Goal: Task Accomplishment & Management: Complete application form

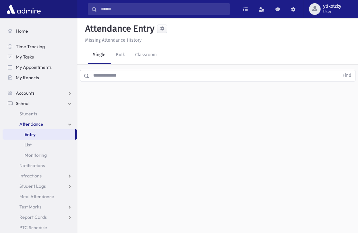
click at [120, 71] on div "Find" at bounding box center [217, 74] width 281 height 19
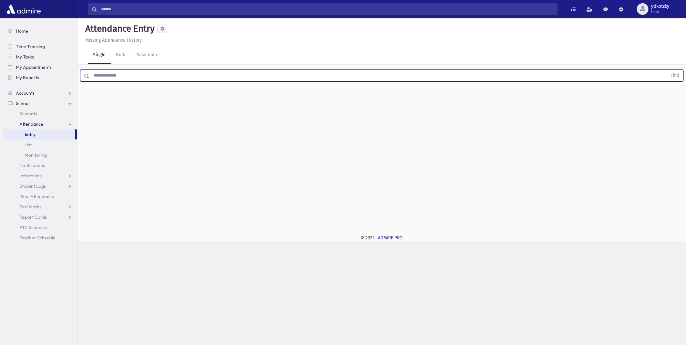
drag, startPoint x: 87, startPoint y: 79, endPoint x: 90, endPoint y: 76, distance: 4.6
click at [88, 79] on span at bounding box center [84, 76] width 9 height 12
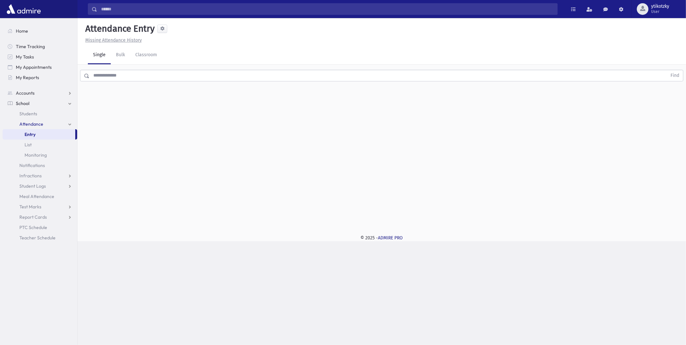
click at [92, 73] on input "text" at bounding box center [377, 76] width 577 height 12
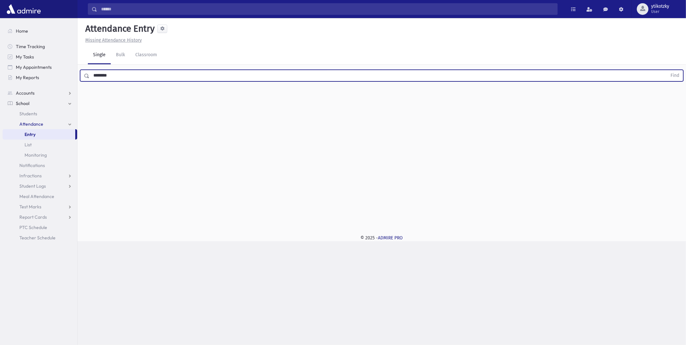
click at [358, 70] on button "Find" at bounding box center [674, 75] width 16 height 11
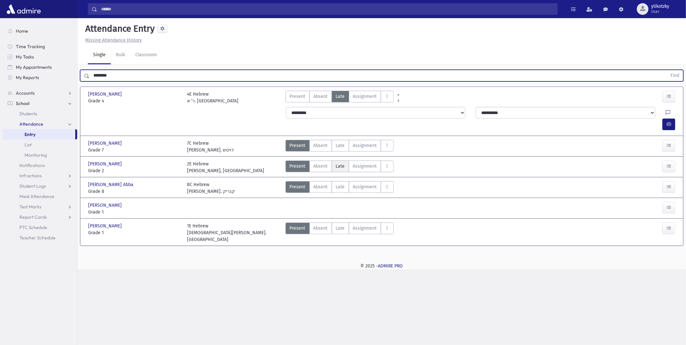
click at [340, 163] on span "Late" at bounding box center [340, 166] width 9 height 7
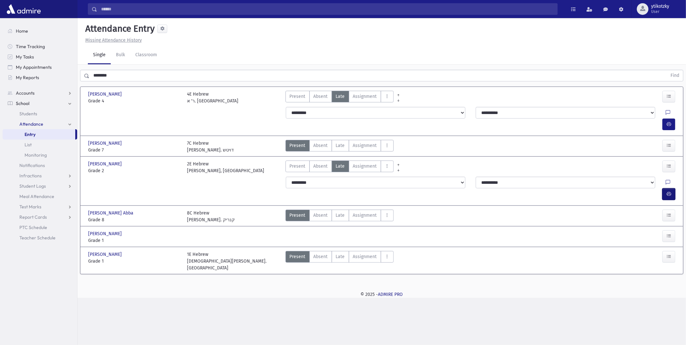
click at [358, 191] on icon "button" at bounding box center [668, 193] width 5 height 5
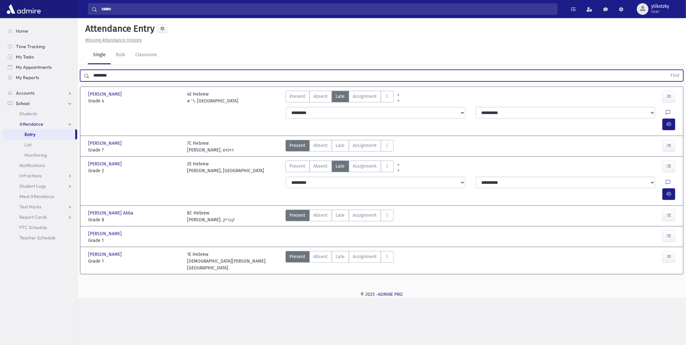
drag, startPoint x: 117, startPoint y: 70, endPoint x: 82, endPoint y: 74, distance: 35.7
click at [82, 74] on div "******** Find" at bounding box center [381, 76] width 603 height 12
click at [358, 70] on button "Find" at bounding box center [674, 75] width 16 height 11
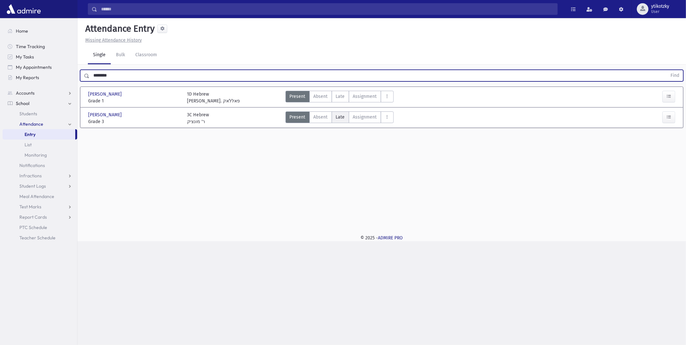
click at [337, 121] on label "Late Late" at bounding box center [339, 117] width 17 height 12
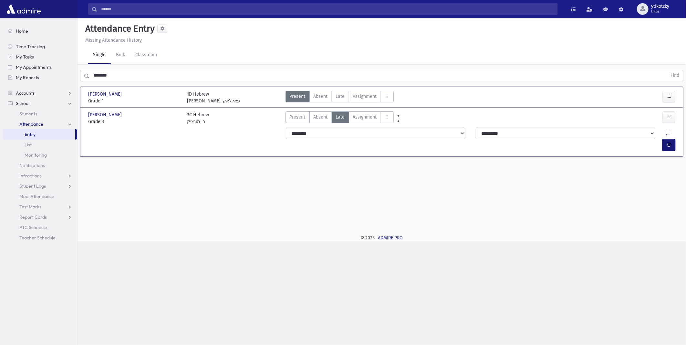
click at [358, 139] on button "button" at bounding box center [668, 145] width 13 height 12
click at [112, 81] on div "******** Find" at bounding box center [381, 74] width 608 height 19
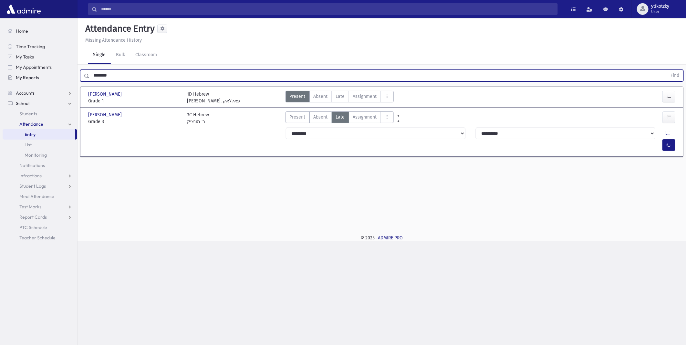
drag, startPoint x: 122, startPoint y: 77, endPoint x: 47, endPoint y: 76, distance: 74.9
click at [47, 76] on div "Search Results All Accounts" at bounding box center [343, 172] width 686 height 345
click at [358, 70] on button "Find" at bounding box center [674, 75] width 16 height 11
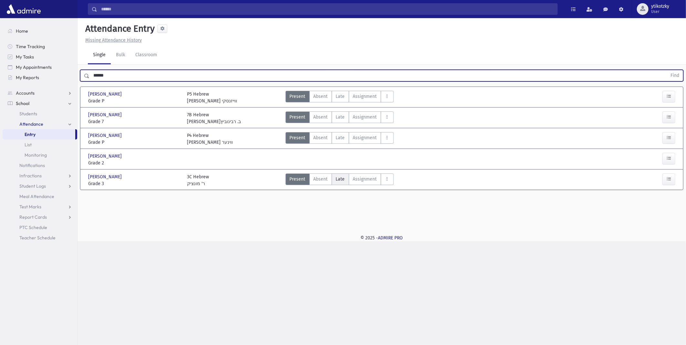
drag, startPoint x: 323, startPoint y: 174, endPoint x: 334, endPoint y: 175, distance: 11.0
click at [324, 174] on label "Absent A" at bounding box center [320, 179] width 23 height 12
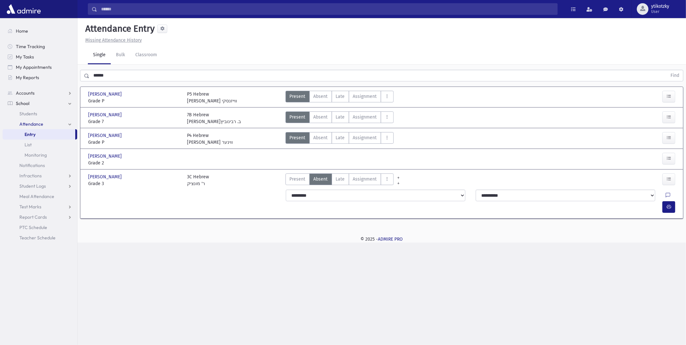
click at [341, 175] on label "Late Late" at bounding box center [339, 179] width 17 height 12
click at [358, 201] on button "button" at bounding box center [668, 207] width 13 height 12
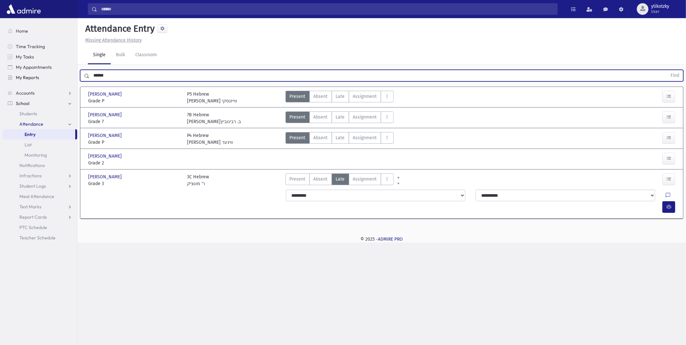
drag, startPoint x: 127, startPoint y: 75, endPoint x: 26, endPoint y: 79, distance: 101.4
click at [26, 79] on div "Search Results All Accounts" at bounding box center [343, 172] width 686 height 345
click at [358, 70] on button "Find" at bounding box center [674, 75] width 16 height 11
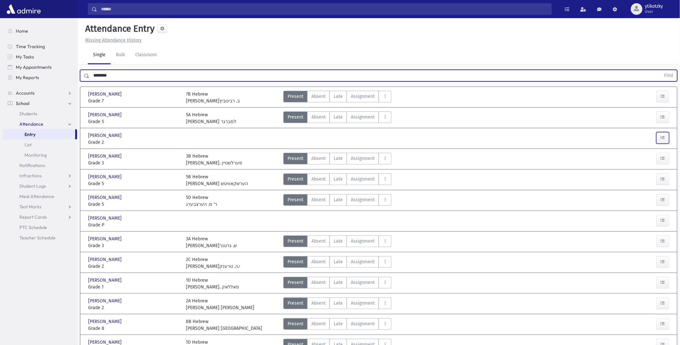
click at [358, 134] on button "button" at bounding box center [663, 138] width 13 height 12
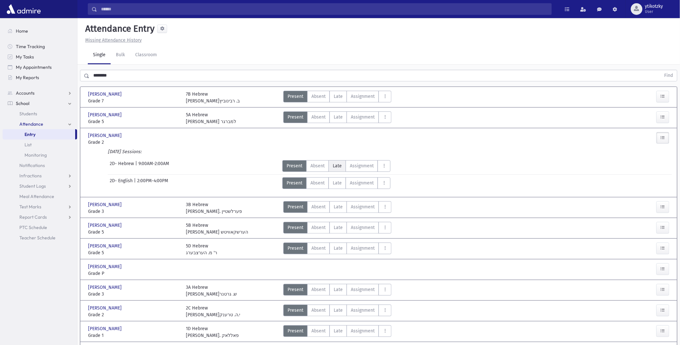
click at [332, 165] on label "[PERSON_NAME]" at bounding box center [337, 166] width 17 height 12
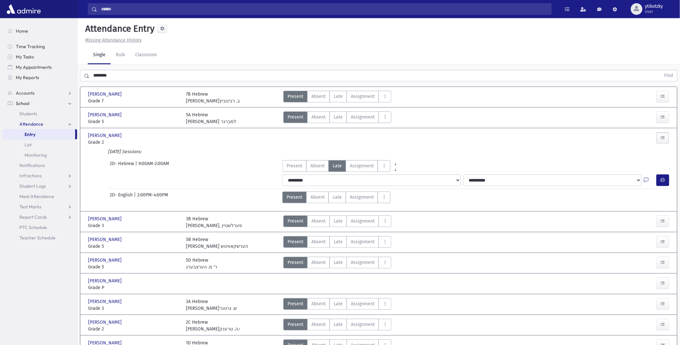
click at [358, 179] on div at bounding box center [650, 180] width 12 height 12
click at [358, 180] on icon "button" at bounding box center [663, 179] width 5 height 5
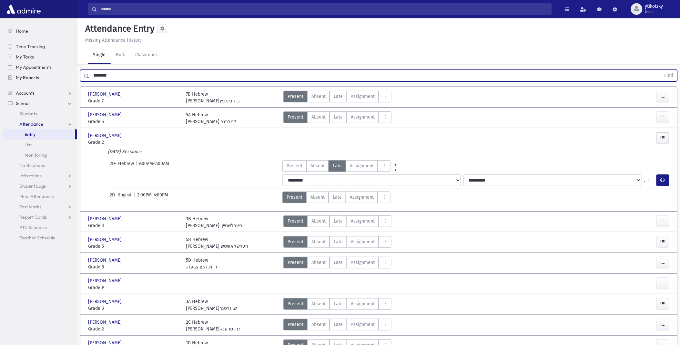
drag, startPoint x: 97, startPoint y: 76, endPoint x: 66, endPoint y: 75, distance: 31.7
click at [66, 75] on div "Search Results All Accounts" at bounding box center [340, 231] width 680 height 462
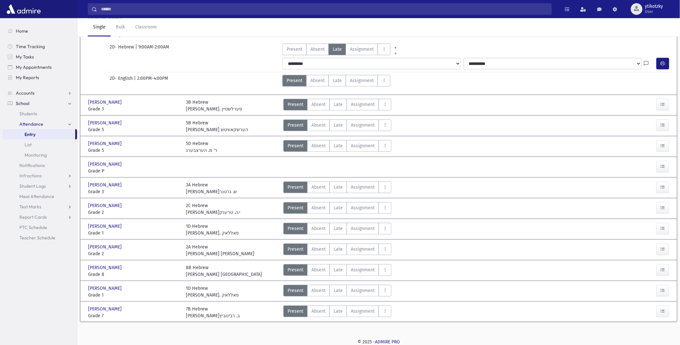
scroll to position [117, 0]
click at [337, 186] on span "Late" at bounding box center [338, 186] width 9 height 7
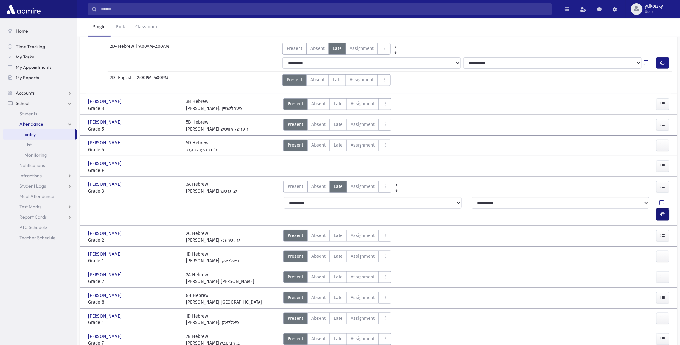
click at [358, 211] on icon "button" at bounding box center [663, 213] width 5 height 5
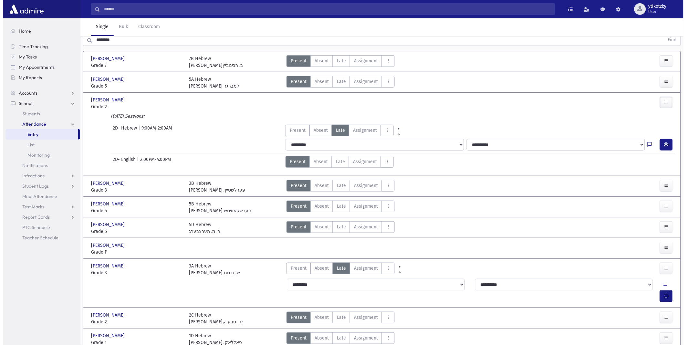
scroll to position [0, 0]
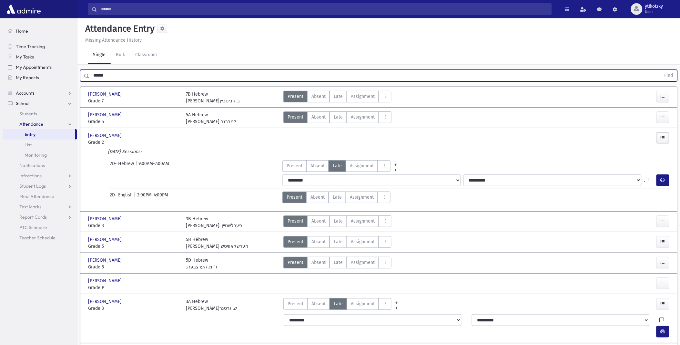
click at [358, 70] on button "Find" at bounding box center [669, 75] width 16 height 11
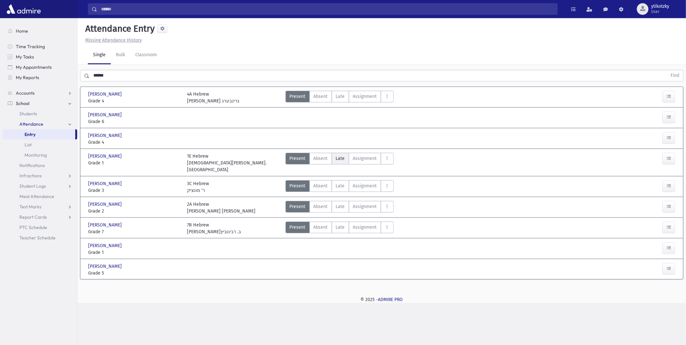
click at [339, 157] on span "Late" at bounding box center [340, 158] width 9 height 7
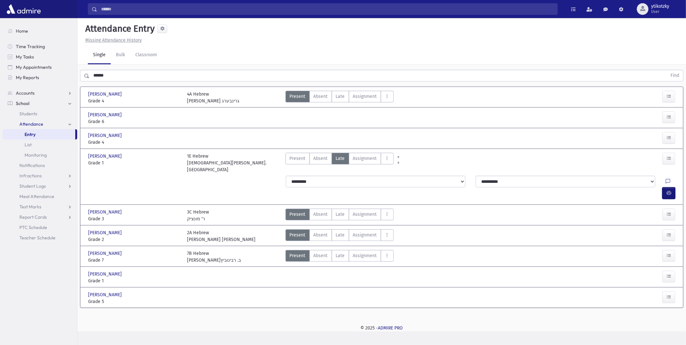
click at [358, 190] on icon "button" at bounding box center [668, 192] width 5 height 5
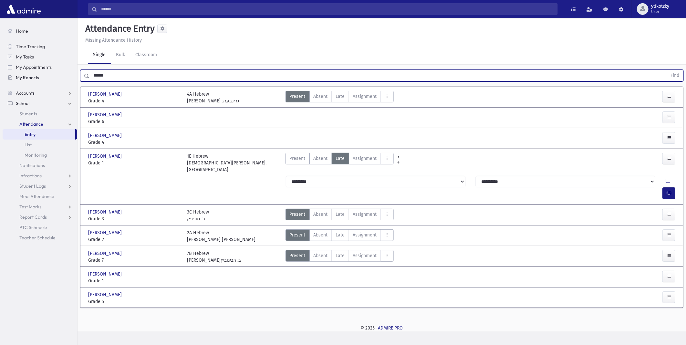
drag, startPoint x: 110, startPoint y: 77, endPoint x: 37, endPoint y: 75, distance: 73.0
click at [37, 75] on div "Search Results All Accounts" at bounding box center [343, 172] width 686 height 345
click at [358, 70] on button "Find" at bounding box center [674, 75] width 16 height 11
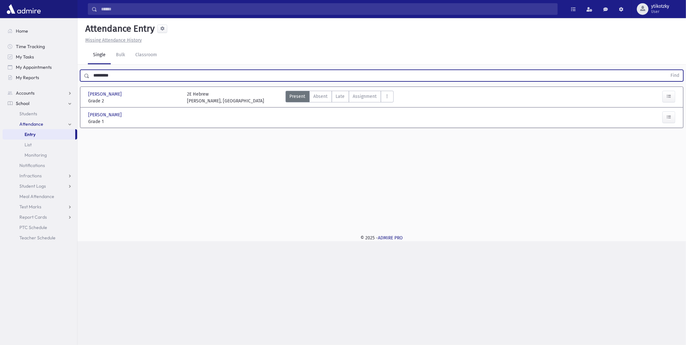
click at [358, 116] on div at bounding box center [653, 118] width 49 height 14
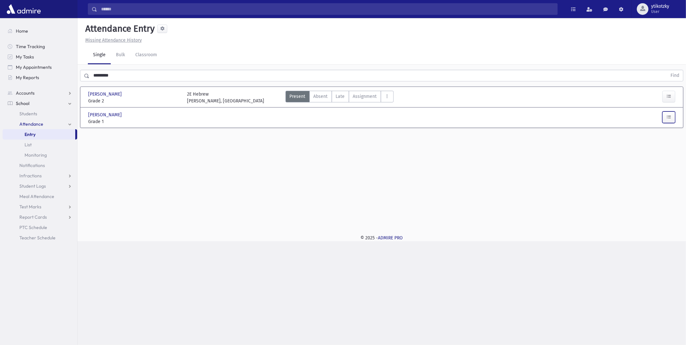
click at [358, 115] on button "button" at bounding box center [668, 117] width 13 height 12
click at [340, 145] on span "Late" at bounding box center [339, 145] width 9 height 7
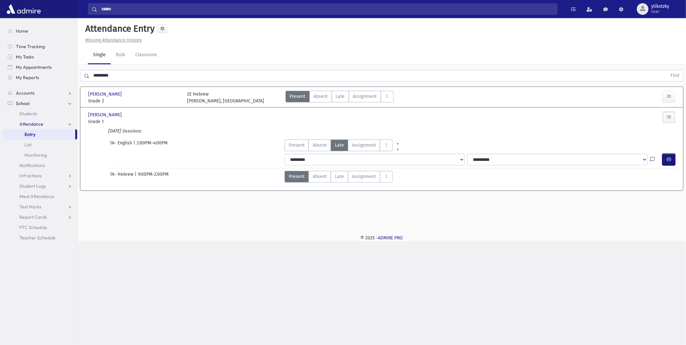
click at [358, 156] on button "button" at bounding box center [668, 160] width 13 height 12
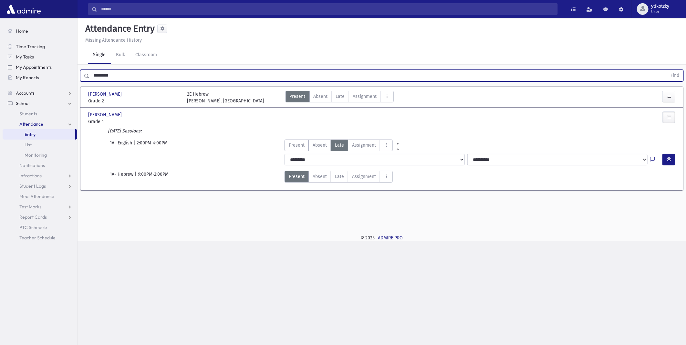
drag, startPoint x: 124, startPoint y: 75, endPoint x: 49, endPoint y: 70, distance: 75.0
click at [49, 70] on div "Search Results All Accounts" at bounding box center [343, 172] width 686 height 345
drag, startPoint x: 123, startPoint y: 76, endPoint x: 69, endPoint y: 75, distance: 54.2
click at [69, 75] on div "Search Results All Accounts" at bounding box center [343, 172] width 686 height 345
click at [358, 70] on button "Find" at bounding box center [674, 75] width 16 height 11
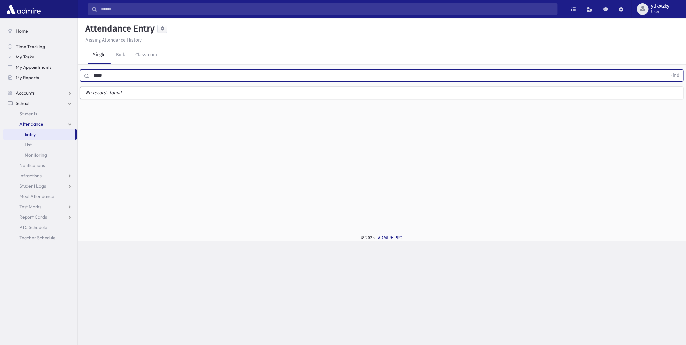
click at [358, 70] on button "Find" at bounding box center [674, 75] width 16 height 11
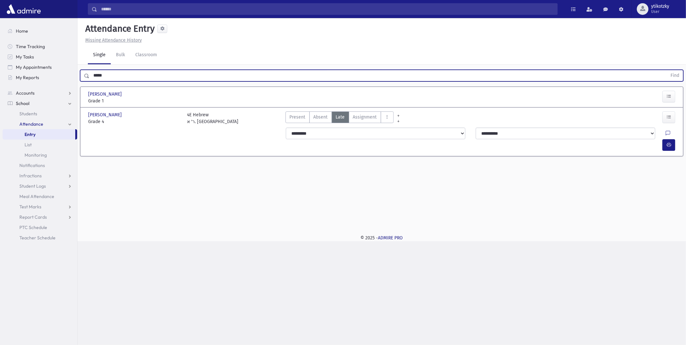
click at [358, 184] on div "Attendance Entry Missing Attendance History Single Bulk Classroom ***** Find [P…" at bounding box center [381, 122] width 608 height 209
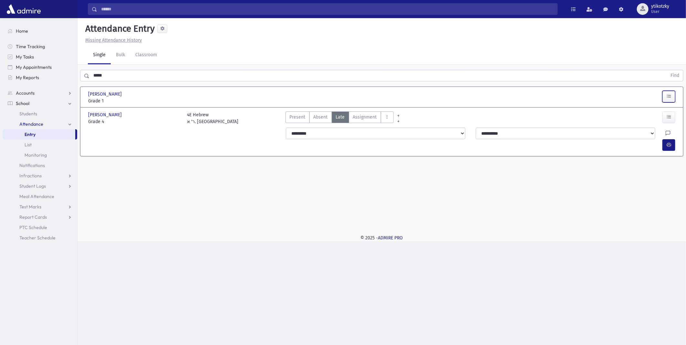
click at [358, 98] on button "button" at bounding box center [668, 97] width 13 height 12
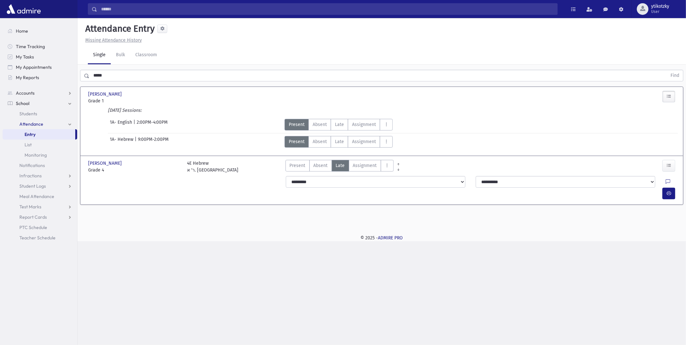
click at [343, 117] on div "1A- English | 2:00PM-4:00PM Present P Absent A [PERSON_NAME] Assignment Assignm…" at bounding box center [381, 123] width 598 height 14
click at [341, 121] on span "Late" at bounding box center [339, 124] width 9 height 7
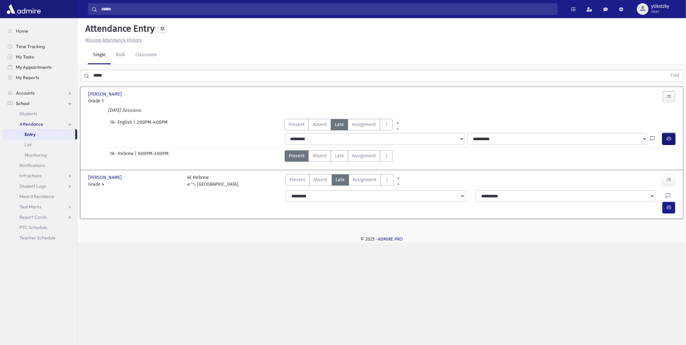
click at [358, 138] on button "button" at bounding box center [668, 139] width 13 height 12
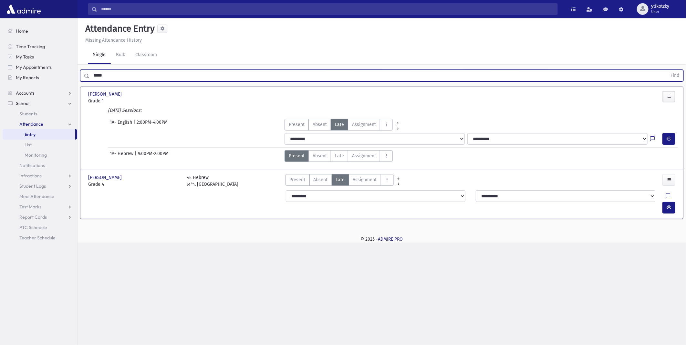
drag, startPoint x: 113, startPoint y: 78, endPoint x: 78, endPoint y: 78, distance: 34.5
click at [78, 78] on div "***** Find" at bounding box center [381, 74] width 608 height 19
click at [358, 70] on button "Find" at bounding box center [674, 75] width 16 height 11
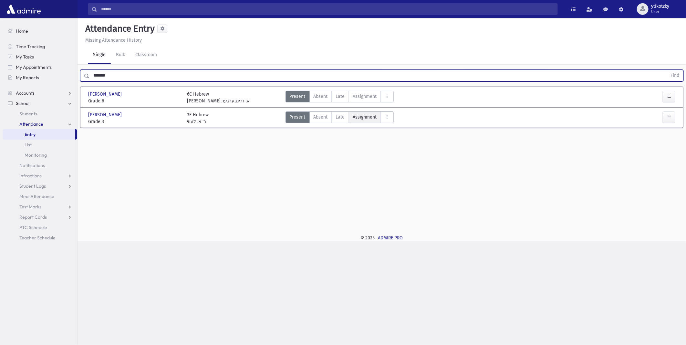
click at [350, 122] on label "Assignment Assignment" at bounding box center [365, 117] width 32 height 12
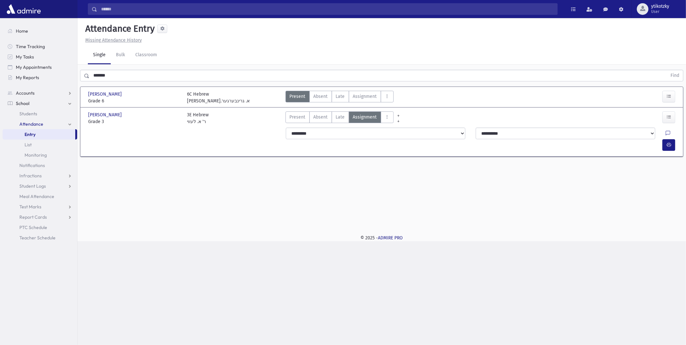
click at [343, 119] on span "Late" at bounding box center [340, 117] width 9 height 7
click at [358, 142] on icon "button" at bounding box center [668, 144] width 5 height 5
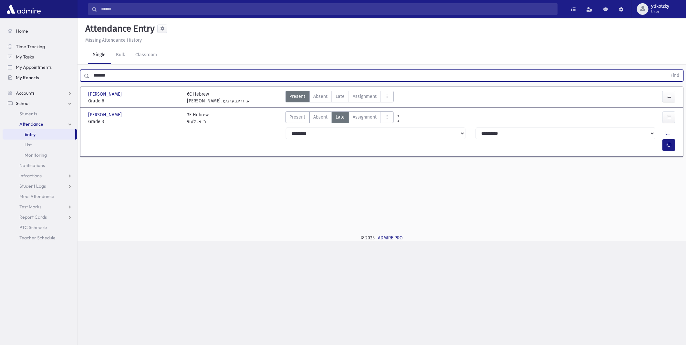
click at [56, 74] on div "Search Results All Accounts" at bounding box center [343, 172] width 686 height 345
click at [358, 70] on button "Find" at bounding box center [674, 75] width 16 height 11
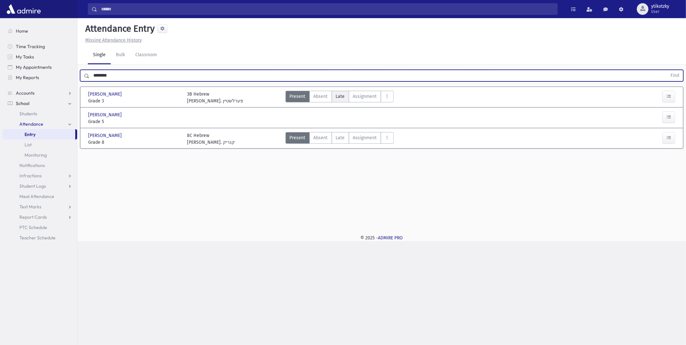
click at [344, 95] on span "Late" at bounding box center [340, 96] width 9 height 7
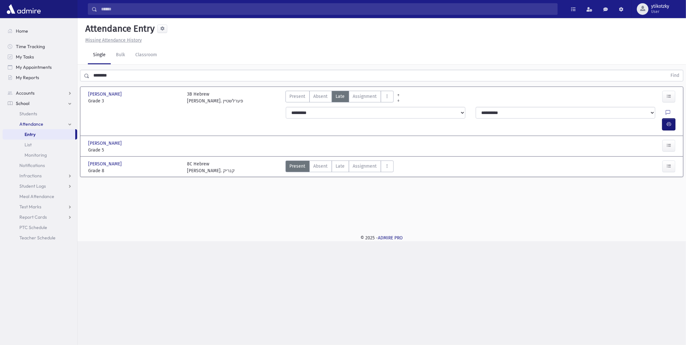
click at [358, 118] on button "button" at bounding box center [668, 124] width 13 height 12
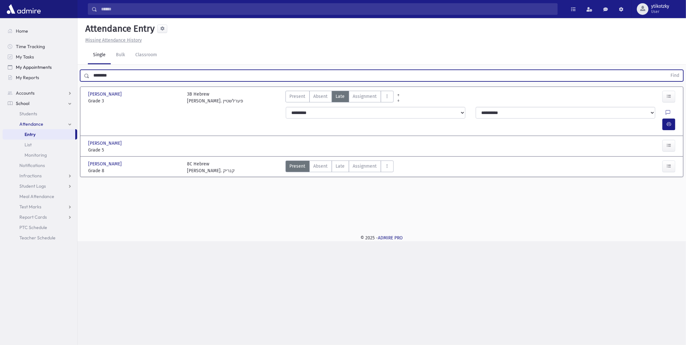
drag, startPoint x: 123, startPoint y: 74, endPoint x: 65, endPoint y: 70, distance: 57.6
click at [65, 70] on div "Search Results All Accounts" at bounding box center [343, 172] width 686 height 345
click at [117, 74] on input "********" at bounding box center [377, 76] width 577 height 12
drag, startPoint x: 110, startPoint y: 74, endPoint x: 94, endPoint y: 76, distance: 16.1
click at [94, 76] on input "********" at bounding box center [377, 76] width 577 height 12
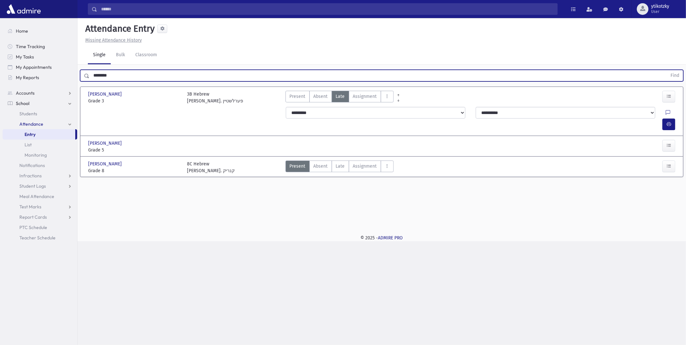
click at [116, 73] on input "********" at bounding box center [377, 76] width 577 height 12
click at [358, 70] on button "Find" at bounding box center [674, 75] width 16 height 11
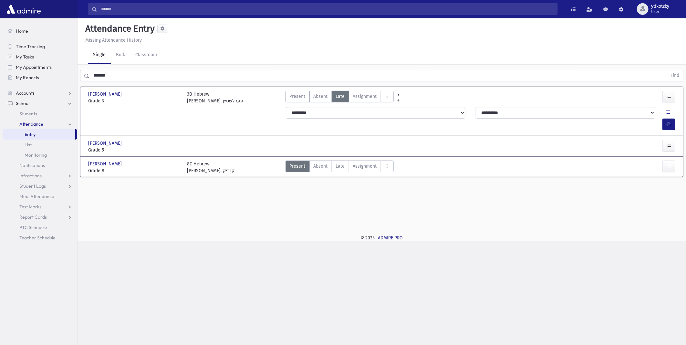
click at [339, 93] on span "Late" at bounding box center [340, 96] width 9 height 7
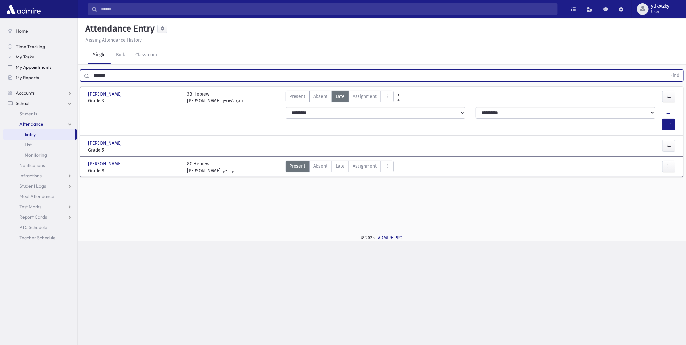
drag, startPoint x: 128, startPoint y: 75, endPoint x: 37, endPoint y: 63, distance: 92.4
click at [37, 63] on div "Search Results All Accounts" at bounding box center [343, 172] width 686 height 345
click at [358, 70] on button "Find" at bounding box center [674, 75] width 16 height 11
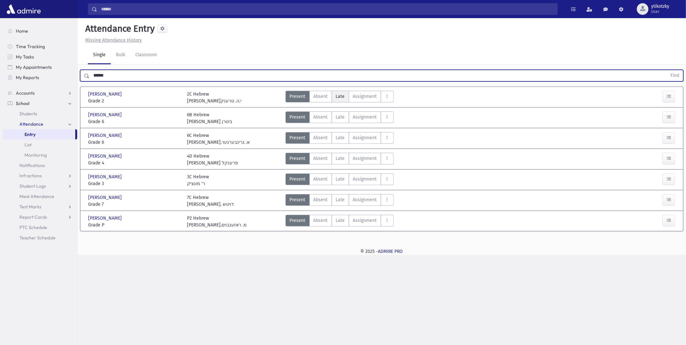
click at [337, 93] on span "Late" at bounding box center [340, 96] width 9 height 7
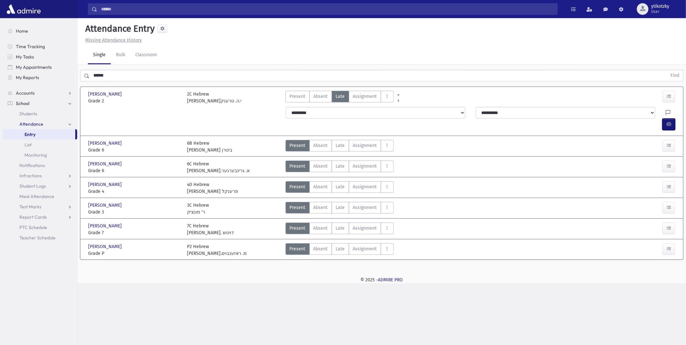
click at [358, 118] on button "button" at bounding box center [668, 124] width 13 height 12
drag, startPoint x: 1, startPoint y: 60, endPoint x: 4, endPoint y: 49, distance: 11.3
click at [0, 52] on html "Search Results All Accounts Students" at bounding box center [343, 172] width 686 height 345
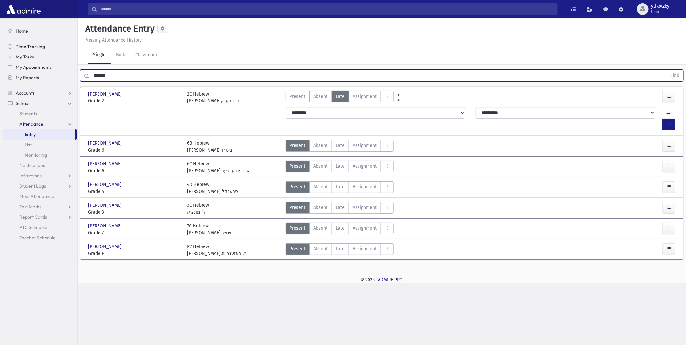
click at [358, 70] on button "Find" at bounding box center [674, 75] width 16 height 11
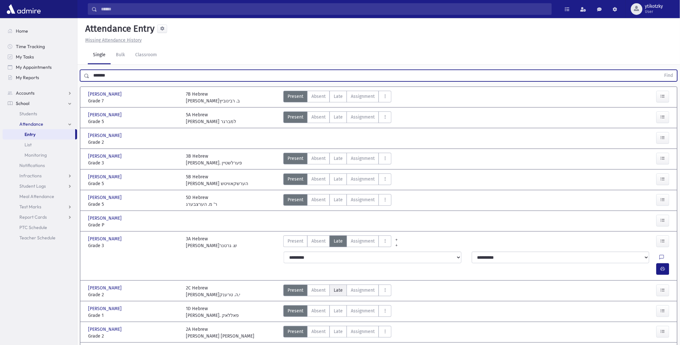
click at [341, 232] on span "Late" at bounding box center [338, 290] width 9 height 7
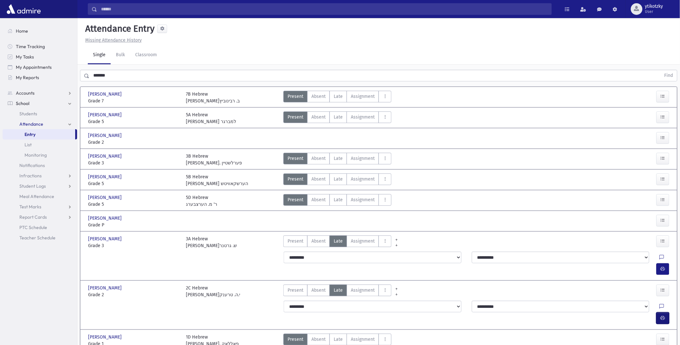
drag, startPoint x: 665, startPoint y: 292, endPoint x: 646, endPoint y: 289, distance: 19.7
click at [358, 232] on icon "button" at bounding box center [663, 317] width 5 height 5
click at [293, 232] on label "Present P" at bounding box center [295, 290] width 24 height 12
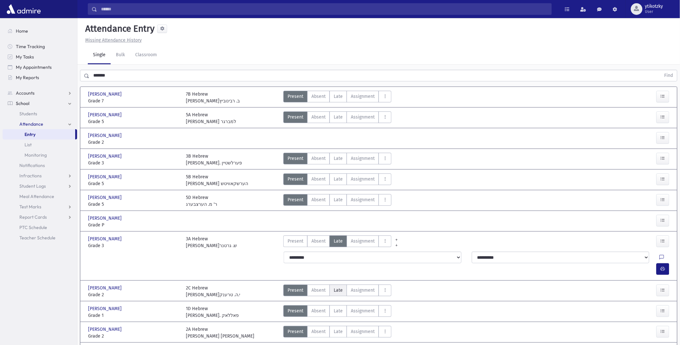
click at [331, 232] on label "Late Late" at bounding box center [338, 290] width 17 height 12
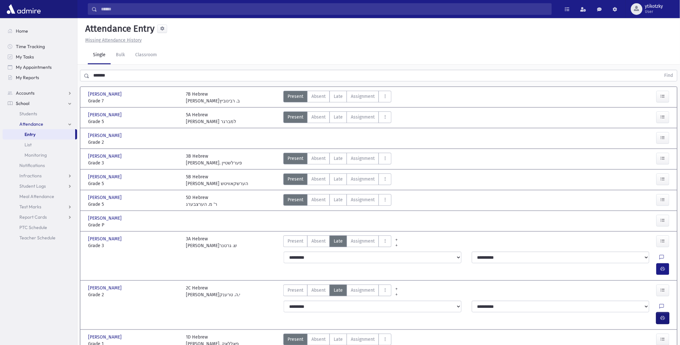
click at [358, 232] on button "button" at bounding box center [663, 318] width 13 height 12
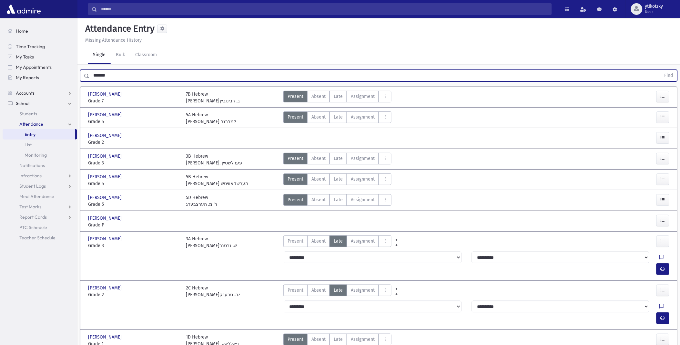
drag, startPoint x: 127, startPoint y: 76, endPoint x: -2, endPoint y: 60, distance: 130.0
click at [0, 60] on html "Search Results All Accounts Students" at bounding box center [340, 172] width 680 height 345
type input "*****"
click at [358, 70] on button "Find" at bounding box center [669, 75] width 16 height 11
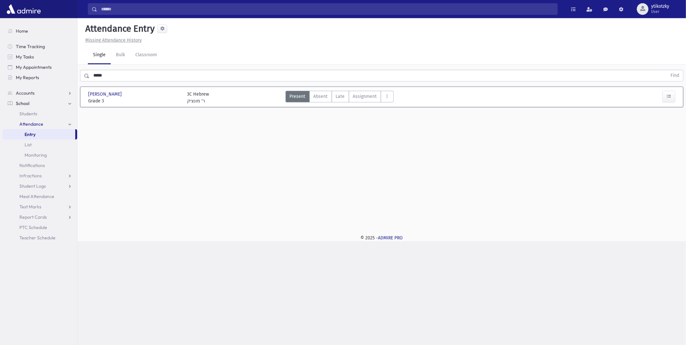
drag, startPoint x: 338, startPoint y: 103, endPoint x: 362, endPoint y: 96, distance: 24.9
click at [341, 103] on div "Present P Absent A [PERSON_NAME] Assignment Assignment Cut C Disrespectful" at bounding box center [339, 98] width 108 height 14
click at [346, 97] on label "Late Late" at bounding box center [339, 97] width 17 height 12
click at [358, 121] on icon "button" at bounding box center [668, 123] width 5 height 5
